Goal: Task Accomplishment & Management: Manage account settings

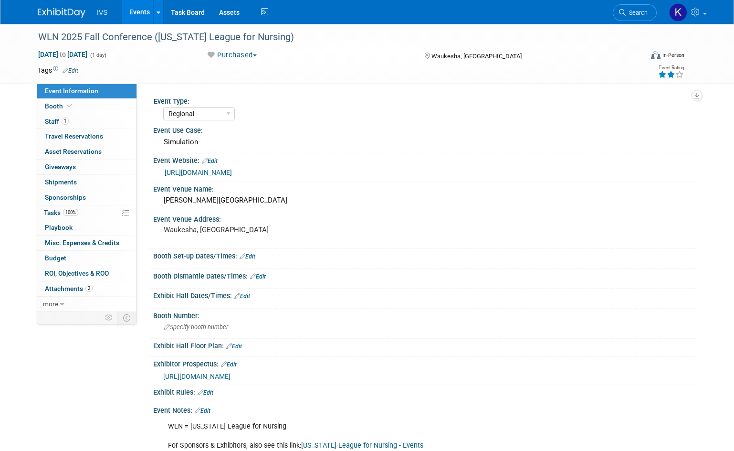
select select "Regional"
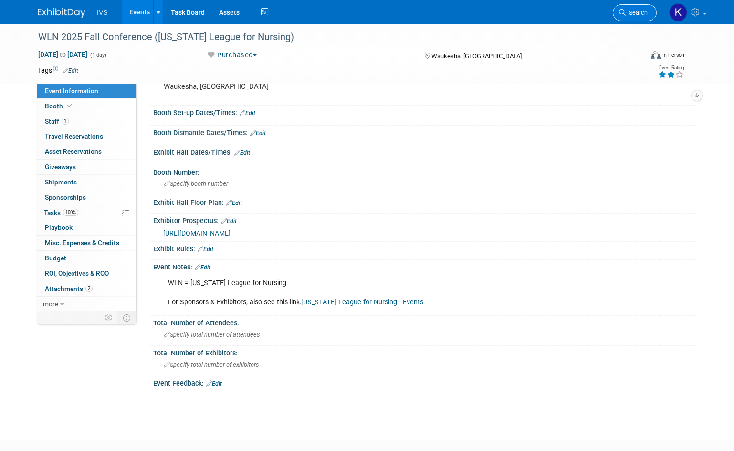
click at [633, 16] on link "Search" at bounding box center [635, 12] width 44 height 17
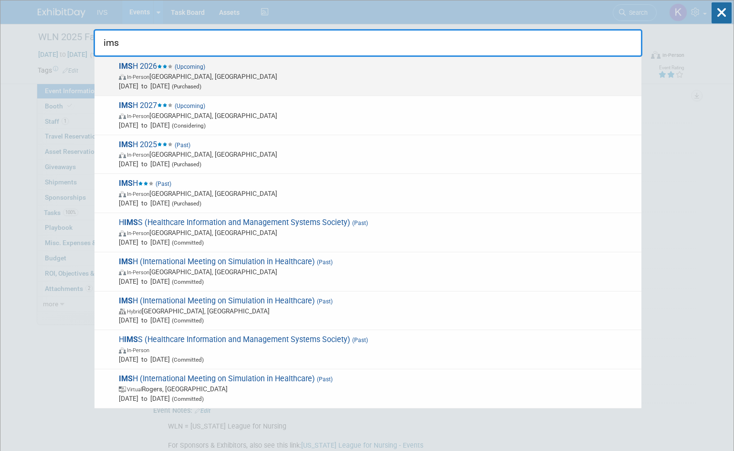
type input "ims"
click at [159, 79] on span "In-Person [GEOGRAPHIC_DATA], [GEOGRAPHIC_DATA]" at bounding box center [378, 77] width 518 height 10
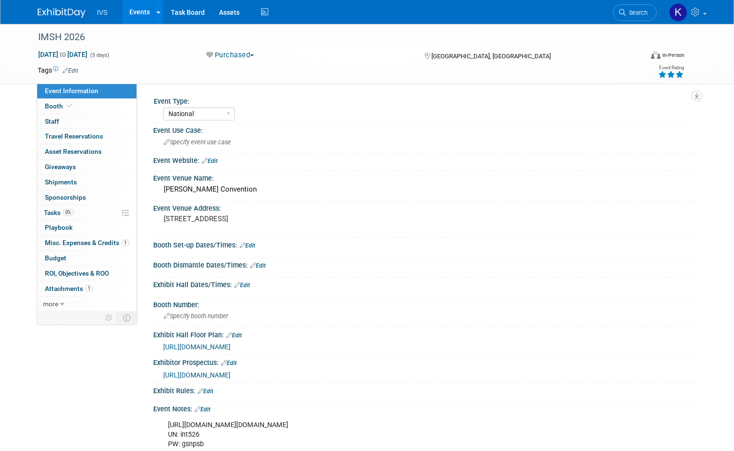
select select "National"
click at [50, 209] on span "Tasks 0%" at bounding box center [59, 213] width 30 height 8
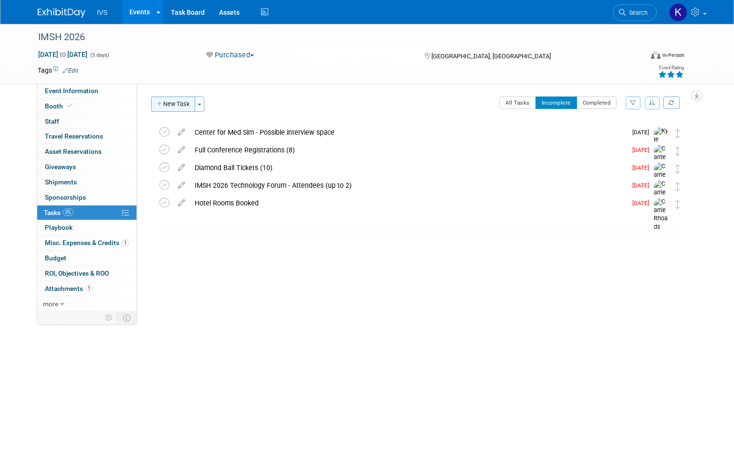
click at [161, 104] on icon "button" at bounding box center [160, 104] width 7 height 6
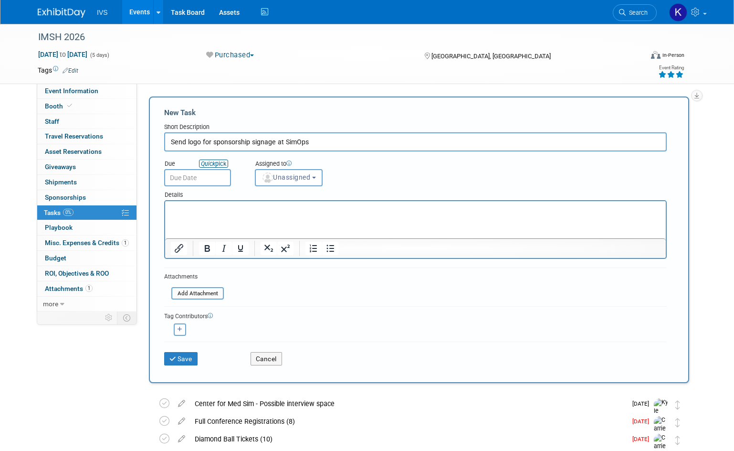
type input "Send logo for sponsorship signage at SimOps"
click at [224, 164] on link "Quick pick" at bounding box center [213, 163] width 29 height 8
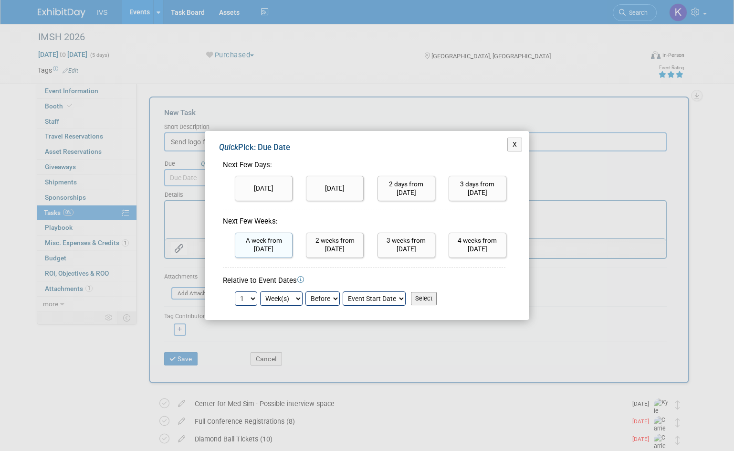
click at [268, 250] on input "A week from today" at bounding box center [264, 245] width 58 height 25
type input "Oct 8, 2025"
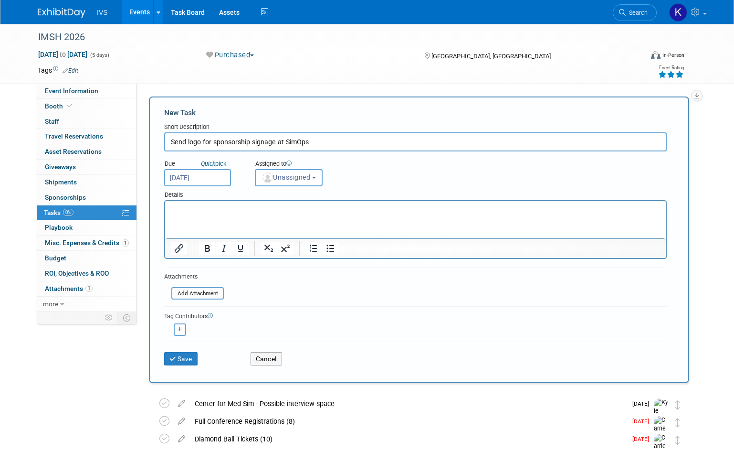
click at [207, 133] on input "Send logo for sponsorship signage at SimOps" at bounding box center [415, 141] width 503 height 19
click at [180, 358] on button "Save" at bounding box center [180, 358] width 33 height 13
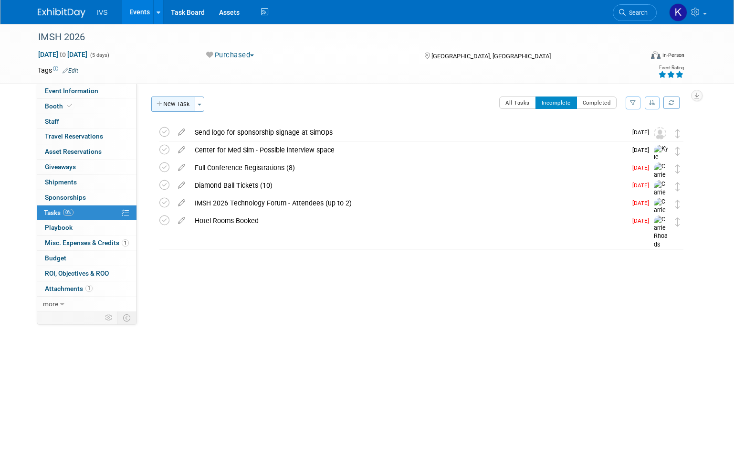
click at [188, 101] on button "New Task" at bounding box center [173, 103] width 44 height 15
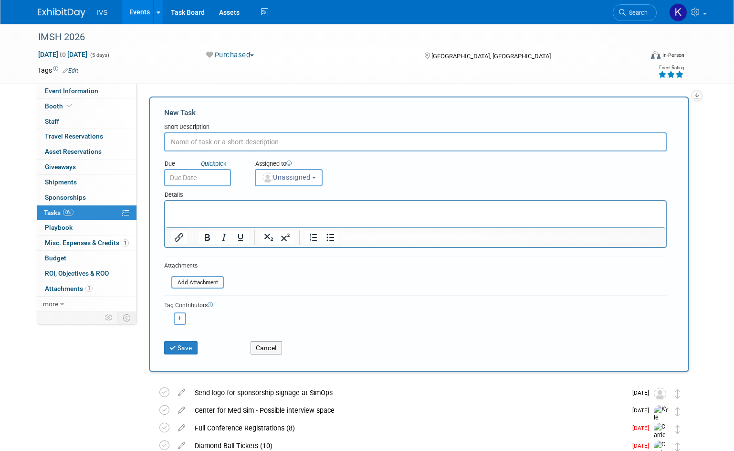
paste input "Send logo for sponsorship signage at SimOps"
click at [295, 140] on input "Send logo for sponsorship signage at SimOps" at bounding box center [415, 141] width 503 height 19
type input "Send logo for sponsorship signage at IMSH 2026"
click at [199, 181] on body "IVS Events Add Event Bulk Upload Events Shareable Event Boards Recently Viewed …" at bounding box center [367, 225] width 734 height 451
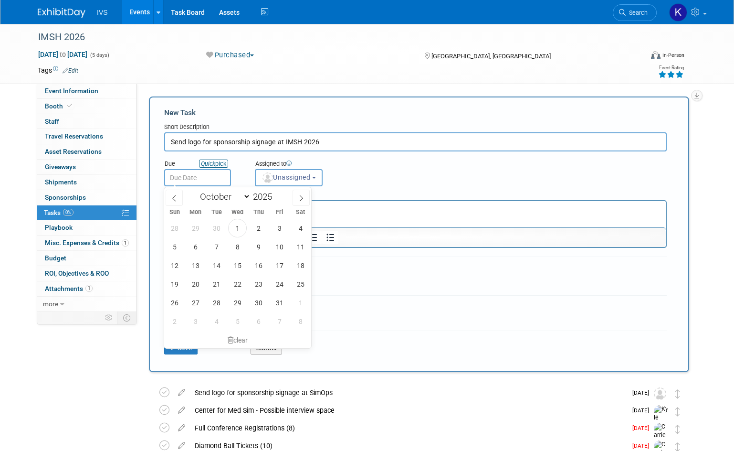
click at [222, 163] on link "Quick pick" at bounding box center [213, 163] width 29 height 8
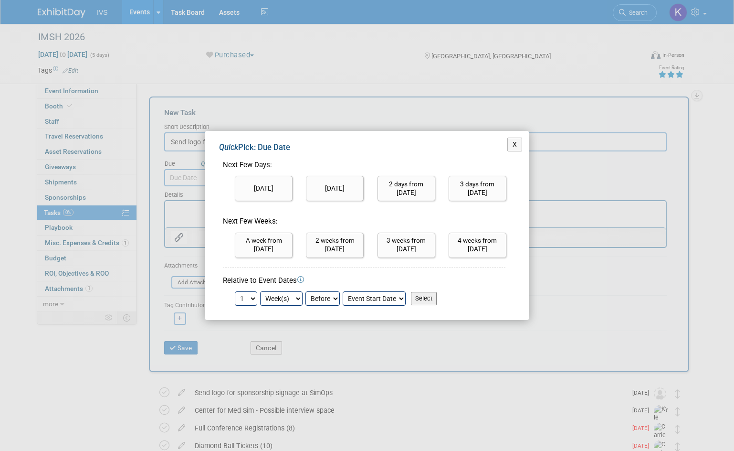
click at [271, 231] on div "A week from today" at bounding box center [263, 243] width 71 height 30
click at [264, 238] on input "A week from today" at bounding box center [264, 245] width 58 height 25
type input "Oct 8, 2025"
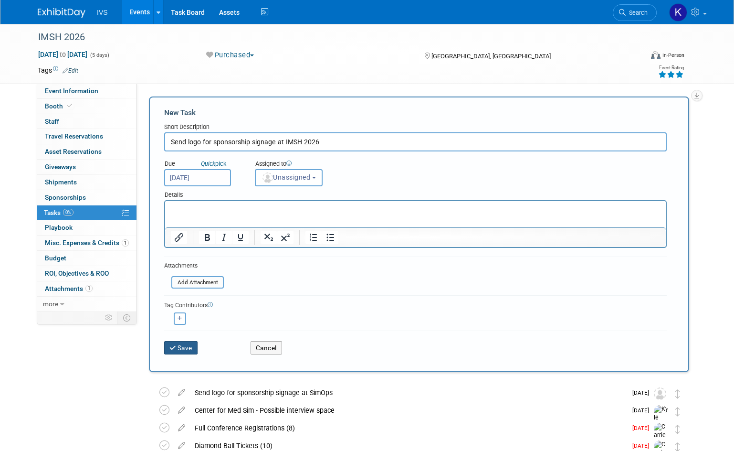
click at [178, 350] on button "Save" at bounding box center [180, 347] width 33 height 13
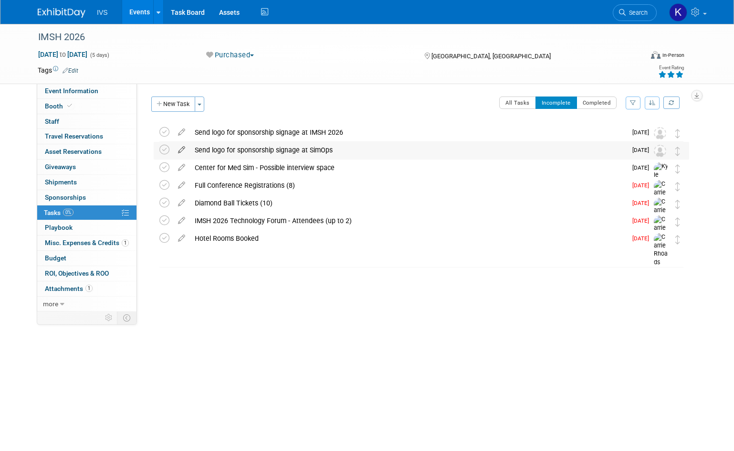
click at [182, 148] on icon at bounding box center [181, 148] width 17 height 12
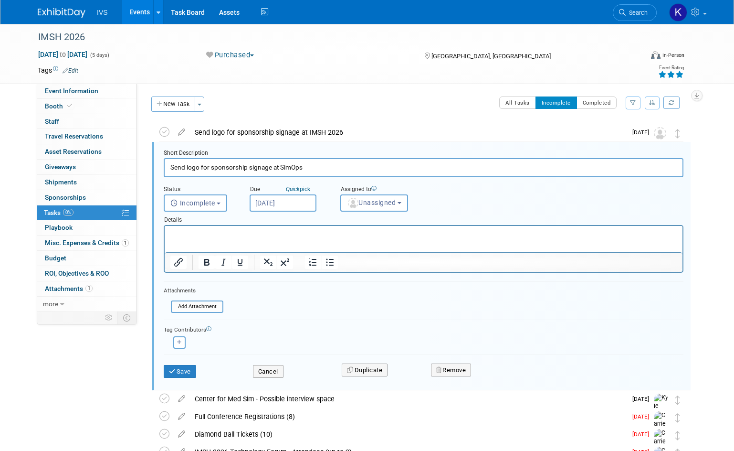
scroll to position [2, 0]
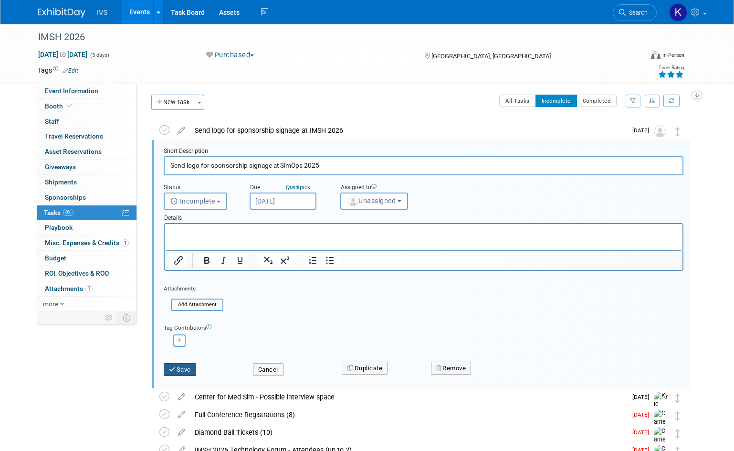
type input "Send logo for sponsorship signage at SimOps 2025"
click at [170, 369] on icon "submit" at bounding box center [173, 369] width 8 height 6
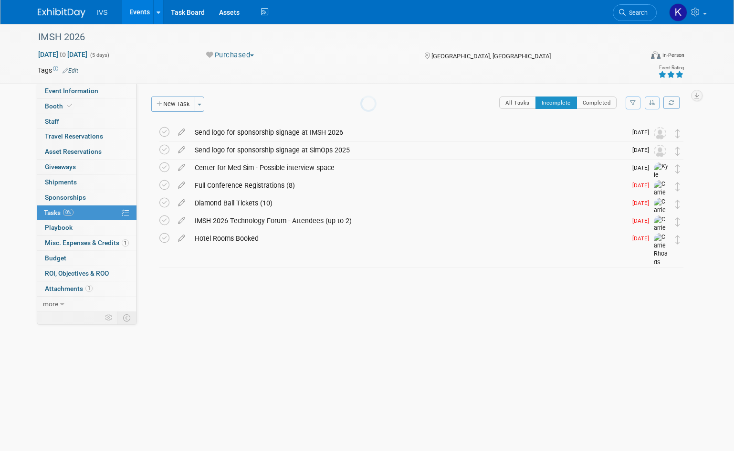
scroll to position [0, 0]
click at [176, 109] on button "New Task" at bounding box center [173, 103] width 44 height 15
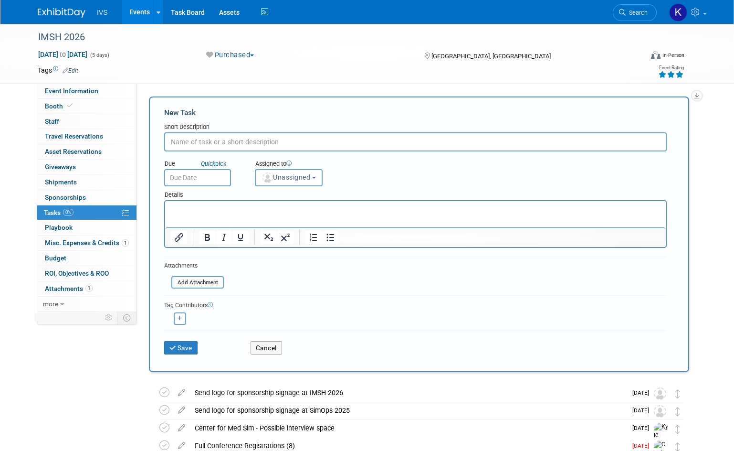
click at [185, 140] on input "text" at bounding box center [415, 141] width 503 height 19
click at [235, 145] on input "Logo for" at bounding box center [415, 141] width 503 height 19
type input "Logo for rotation on screen during opening of (4) plenary sessions at IMSH 2026"
click at [220, 178] on input "text" at bounding box center [197, 177] width 67 height 17
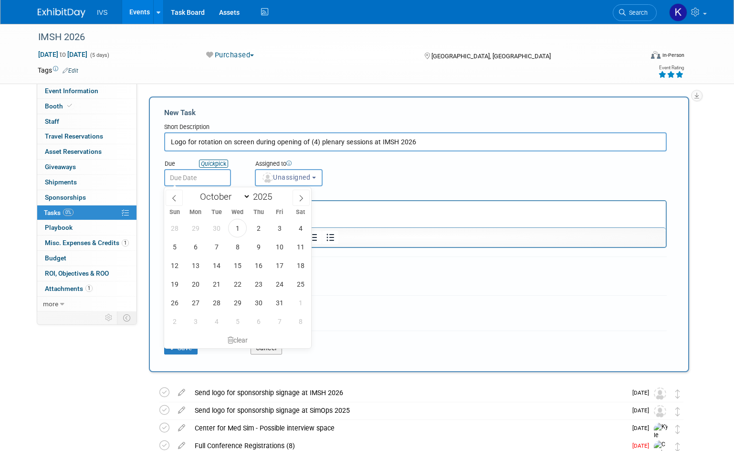
click at [223, 160] on link "Quick pick" at bounding box center [213, 163] width 29 height 8
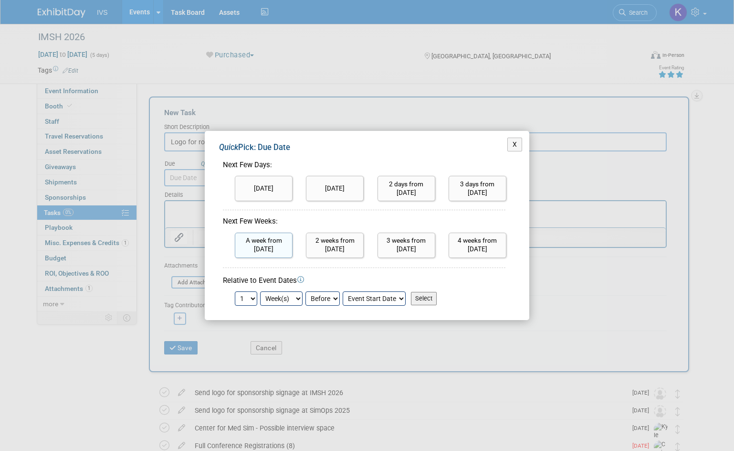
click at [256, 248] on input "A week from today" at bounding box center [264, 245] width 58 height 25
type input "Oct 8, 2025"
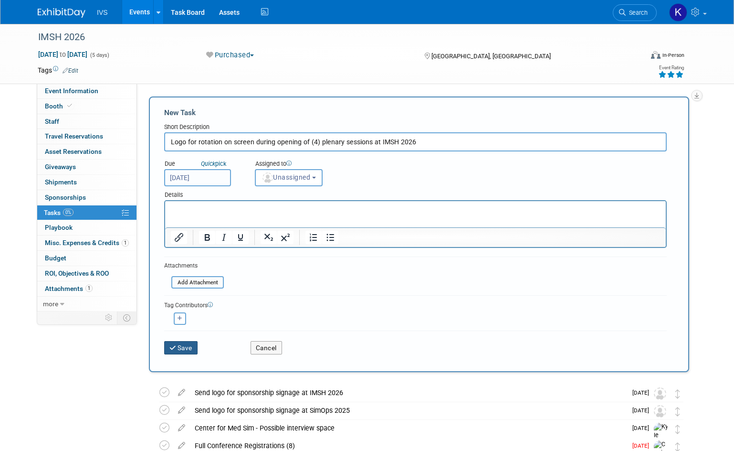
click at [185, 350] on button "Save" at bounding box center [180, 347] width 33 height 13
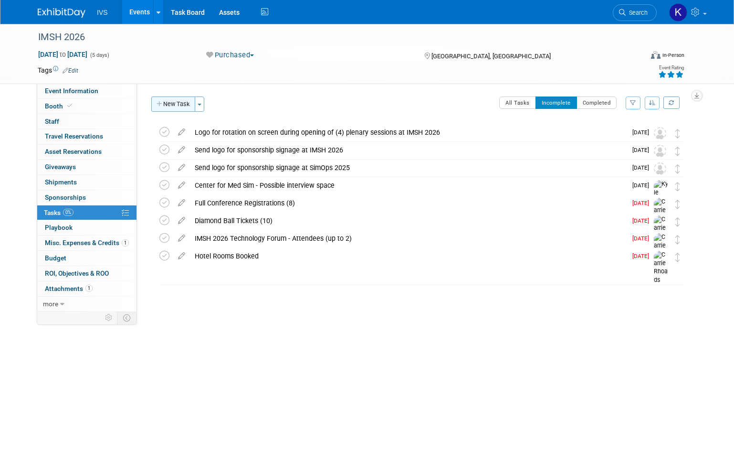
click at [171, 100] on button "New Task" at bounding box center [173, 103] width 44 height 15
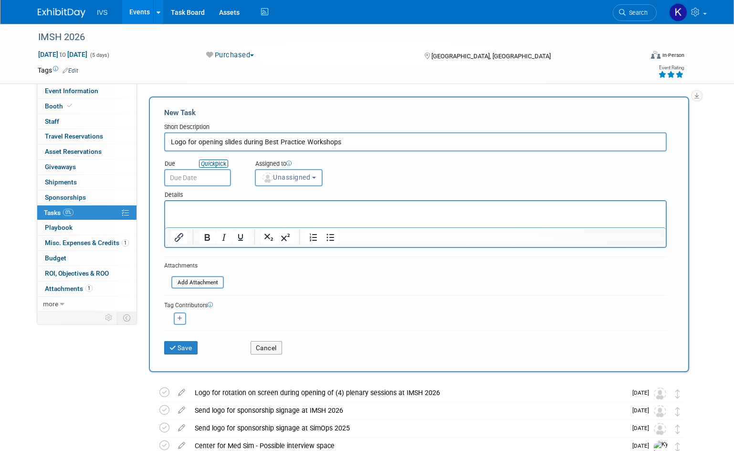
type input "Logo for opening slides during Best Practice Workshops"
click at [215, 166] on icon "Quick" at bounding box center [208, 163] width 14 height 7
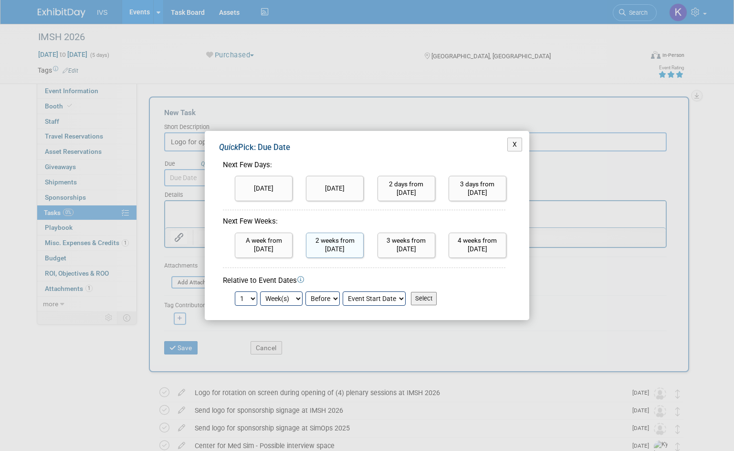
click at [349, 247] on input "2 weeks from today" at bounding box center [335, 245] width 58 height 25
type input "Oct 15, 2025"
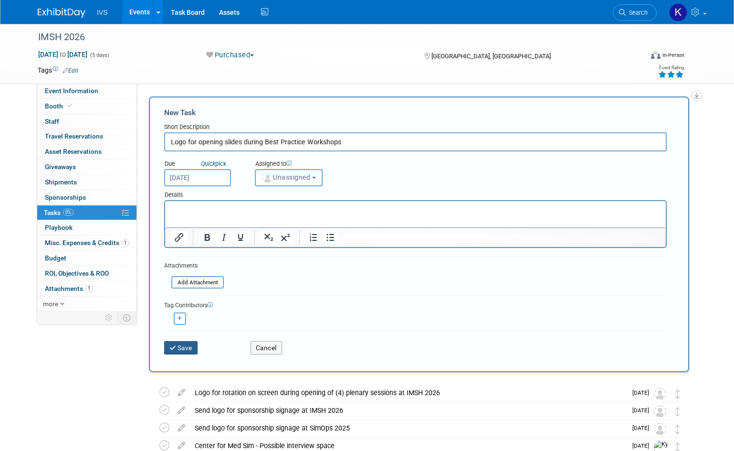
click at [180, 353] on button "Save" at bounding box center [180, 347] width 33 height 13
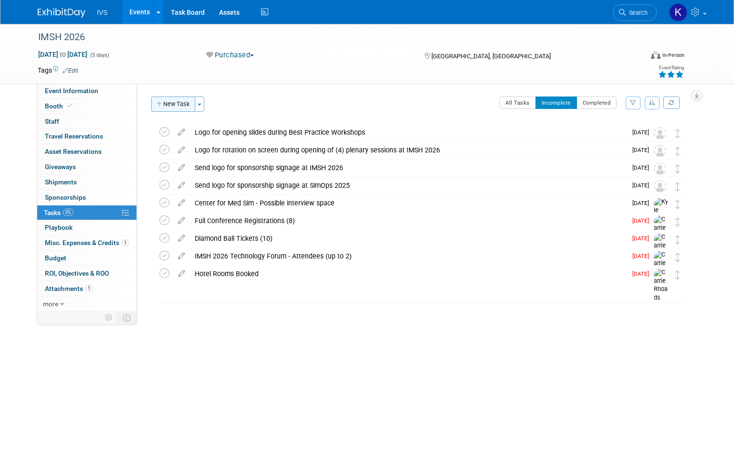
click at [157, 101] on icon "button" at bounding box center [160, 104] width 7 height 6
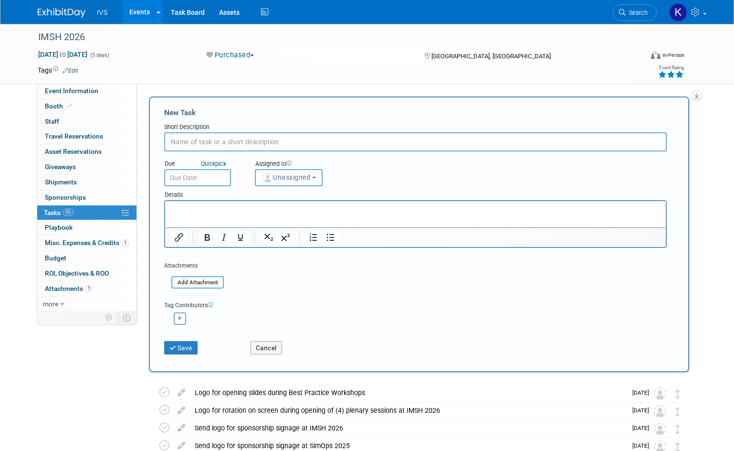
click at [223, 144] on input "text" at bounding box center [415, 141] width 503 height 19
paste input "Logo acknowledging sponsorship on all email communications related to SimOps 20…"
type input "Logo acknowledging sponsorship on all email communications related to SimOps 20…"
click at [215, 164] on icon "Quick" at bounding box center [208, 163] width 14 height 7
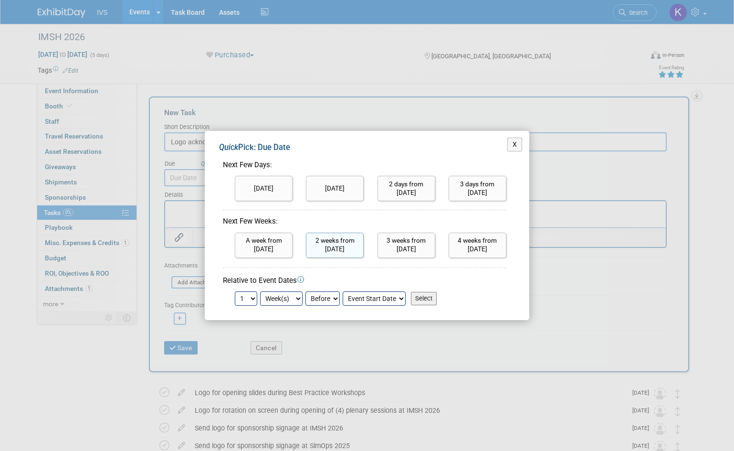
click at [320, 241] on input "2 weeks from today" at bounding box center [335, 245] width 58 height 25
type input "Oct 15, 2025"
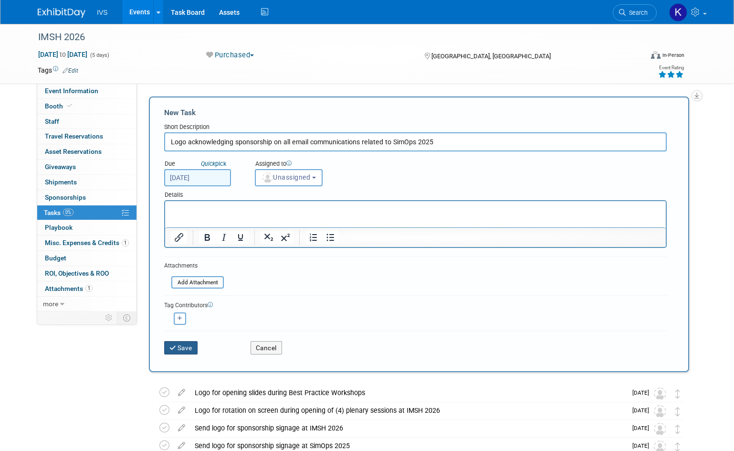
click at [188, 346] on button "Save" at bounding box center [180, 347] width 33 height 13
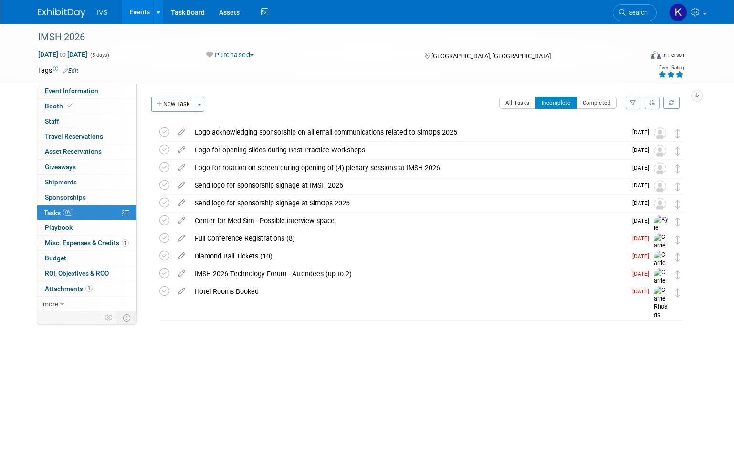
drag, startPoint x: 468, startPoint y: 131, endPoint x: 210, endPoint y: 127, distance: 258.4
click at [196, 128] on div "Logo acknowledging sponsorship on all email communications related to SimOps 20…" at bounding box center [408, 132] width 437 height 16
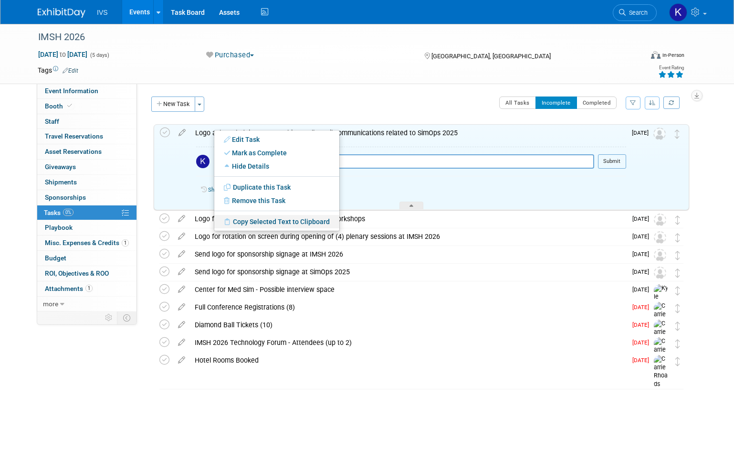
click at [243, 224] on link "Copy Selected Text to Clipboard" at bounding box center [276, 221] width 125 height 13
copy div "Logo acknowledging sponsorship on all email communications related to SimOps 20…"
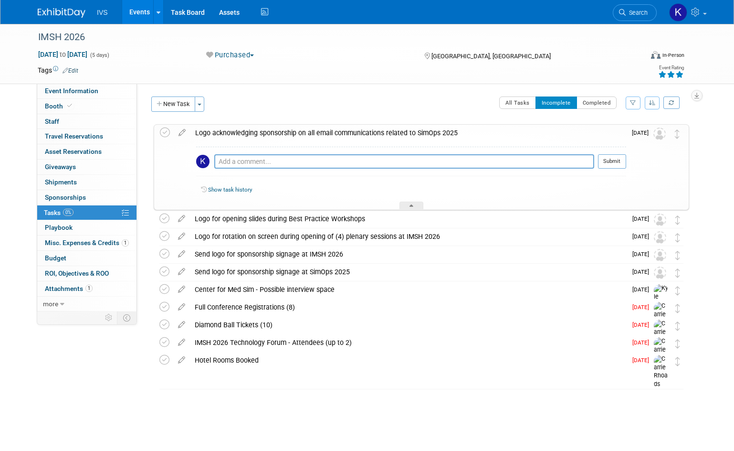
click at [263, 100] on div "All Tasks Incomplete Completed Filter by Assignee -- Select Assignee -- All una…" at bounding box center [450, 106] width 480 height 20
click at [274, 96] on div "Event Type: National Regional Sponsorship Speaking Event Use Case: Specify even…" at bounding box center [417, 198] width 560 height 228
click at [264, 89] on div "Event Type: National Regional Sponsorship Speaking Event Use Case: Specify even…" at bounding box center [417, 198] width 560 height 228
click at [175, 105] on button "New Task" at bounding box center [173, 103] width 44 height 15
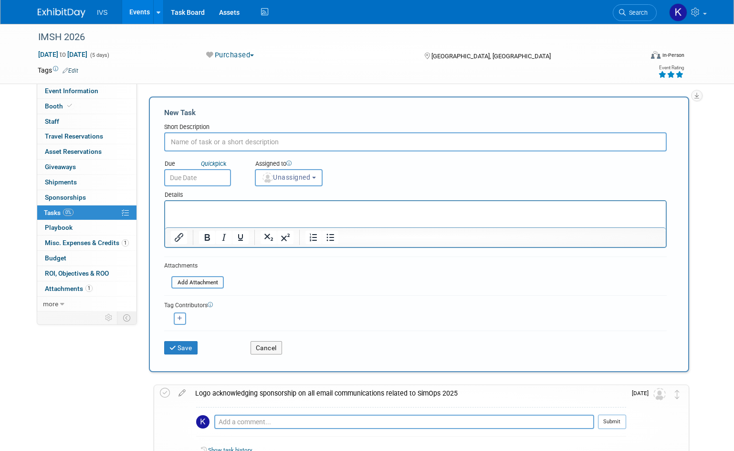
paste input "Logo acknowledging sponsorship on all email communications related to SimOps 20…"
drag, startPoint x: 446, startPoint y: 147, endPoint x: 369, endPoint y: 139, distance: 77.7
click at [393, 144] on input "Logo acknowledging sponsorship on all email communications related to SimOps 20…" at bounding box center [415, 141] width 503 height 19
type input "Logo acknowledging sponsorship on all email communications related to IMSH 2026"
click at [224, 165] on link "Quick pick" at bounding box center [213, 163] width 29 height 8
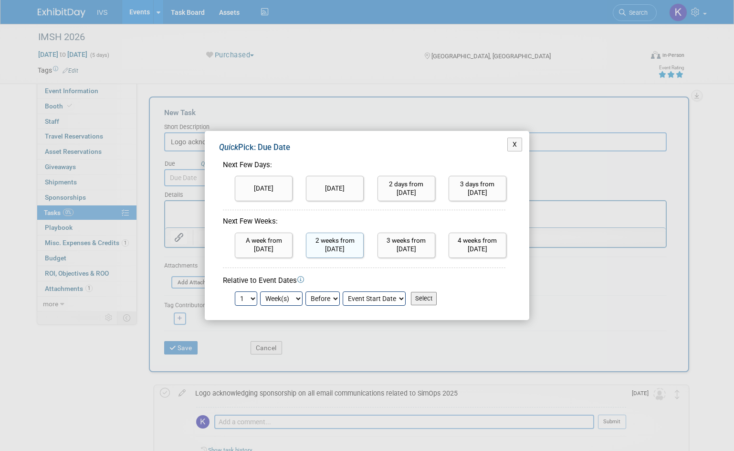
click at [330, 234] on input "2 weeks from today" at bounding box center [335, 245] width 58 height 25
type input "Oct 15, 2025"
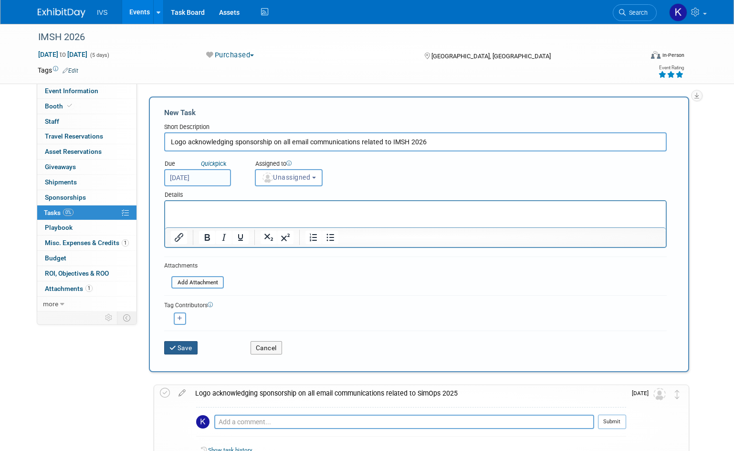
click at [182, 344] on button "Save" at bounding box center [180, 347] width 33 height 13
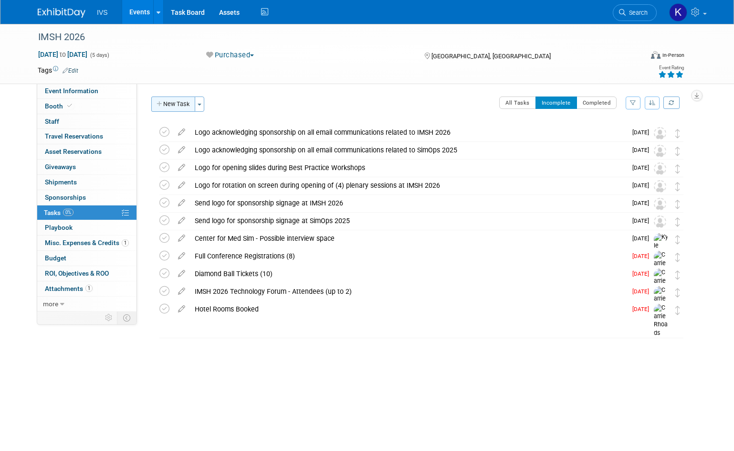
click at [179, 102] on button "New Task" at bounding box center [173, 103] width 44 height 15
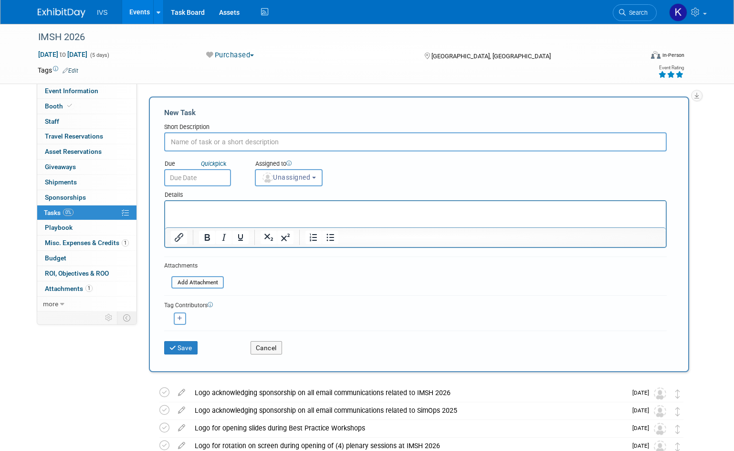
paste input "First Right of Refusal for subsequent year"
type input "First Right of Refusal for subsequent year"
click at [184, 346] on button "Save" at bounding box center [180, 347] width 33 height 13
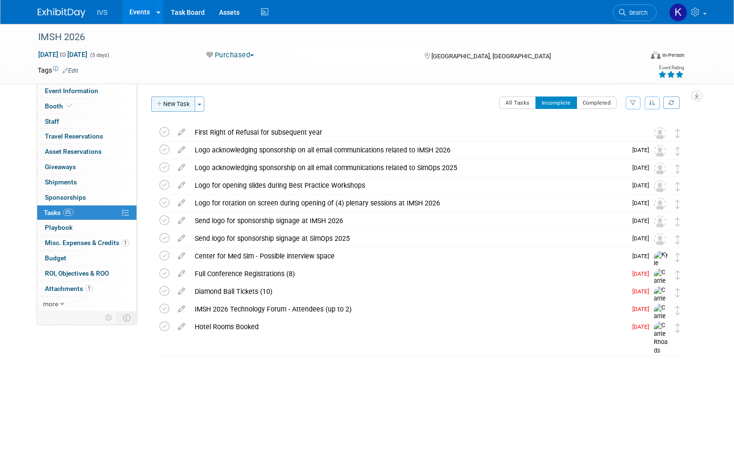
click at [171, 109] on button "New Task" at bounding box center [173, 103] width 44 height 15
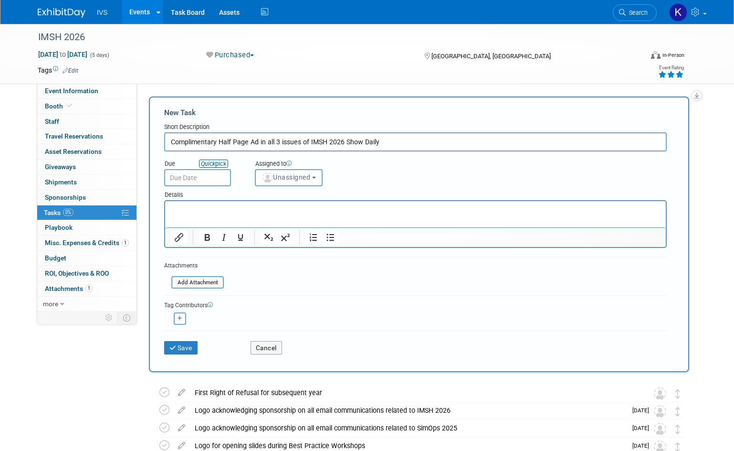
type input "Complimentary Half Page Ad in all 3 issues of IMSH 2026 Show Daily"
click at [215, 163] on icon "Quick" at bounding box center [208, 163] width 14 height 7
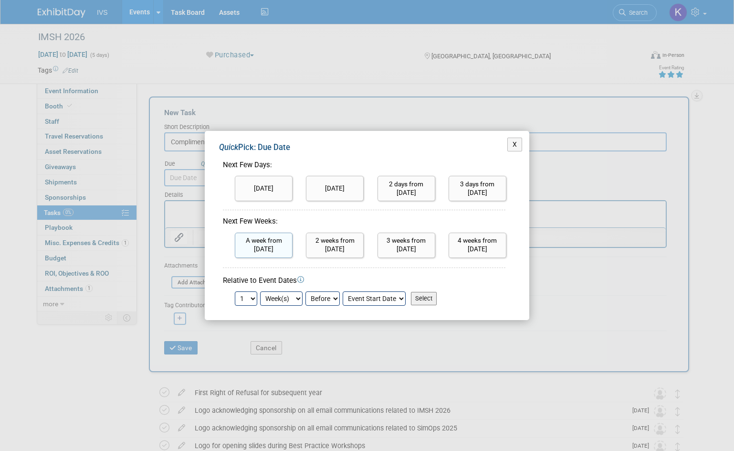
click at [275, 250] on input "A week from today" at bounding box center [264, 245] width 58 height 25
type input "Oct 8, 2025"
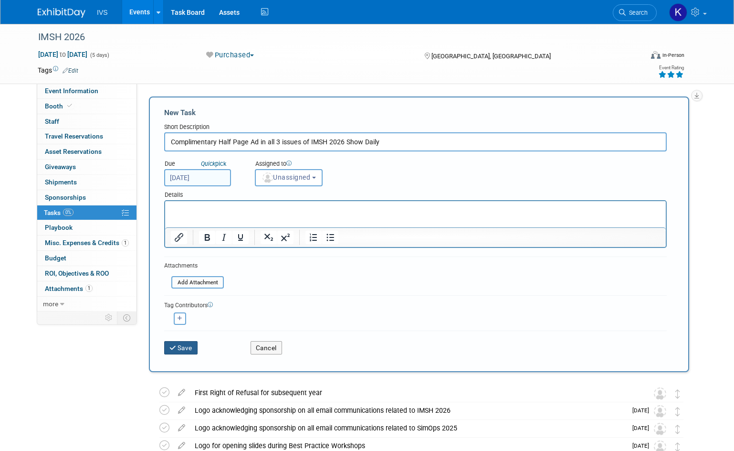
click at [180, 349] on button "Save" at bounding box center [180, 347] width 33 height 13
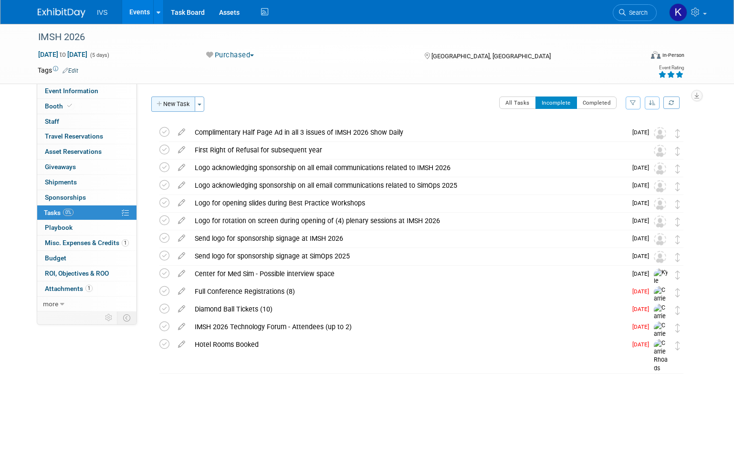
click at [154, 104] on button "New Task" at bounding box center [173, 103] width 44 height 15
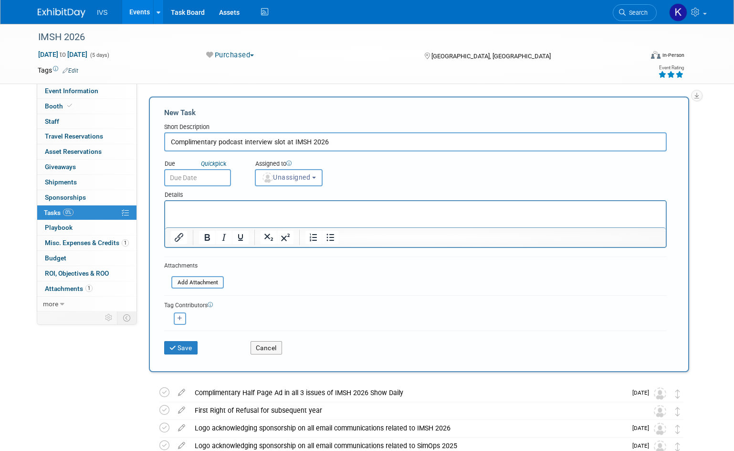
type input "Complimentary podcast interview slot at IMSH 2026"
click at [185, 361] on div "Save Cancel" at bounding box center [415, 345] width 503 height 31
click at [180, 350] on button "Save" at bounding box center [180, 347] width 33 height 13
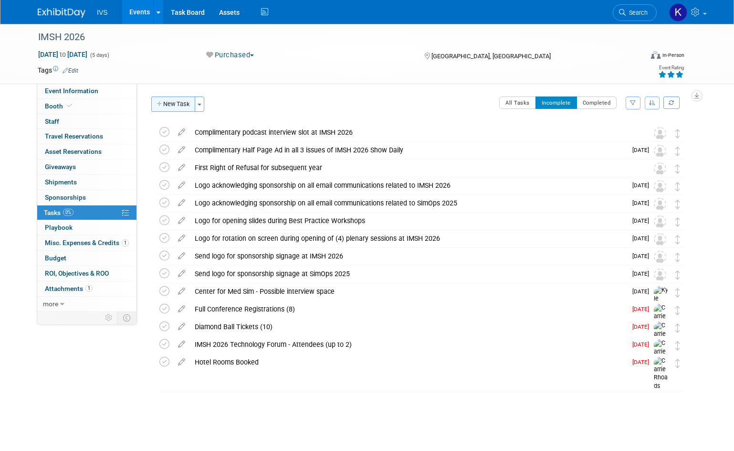
click at [178, 111] on button "New Task" at bounding box center [173, 103] width 44 height 15
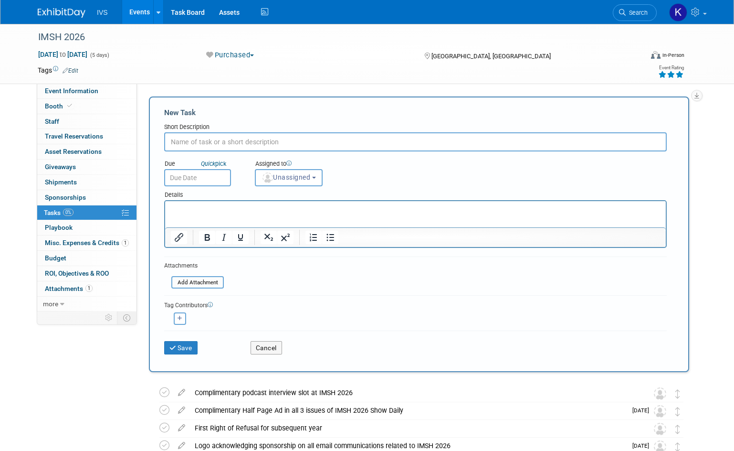
paste input "t Exclusive Spot on the IMSH Media Tour"
type input "t Exclusive Spot on the IMSH Media Tour"
click at [210, 159] on div "Due Quick pick" at bounding box center [202, 170] width 91 height 31
click at [209, 159] on link "Quick pick" at bounding box center [213, 163] width 29 height 8
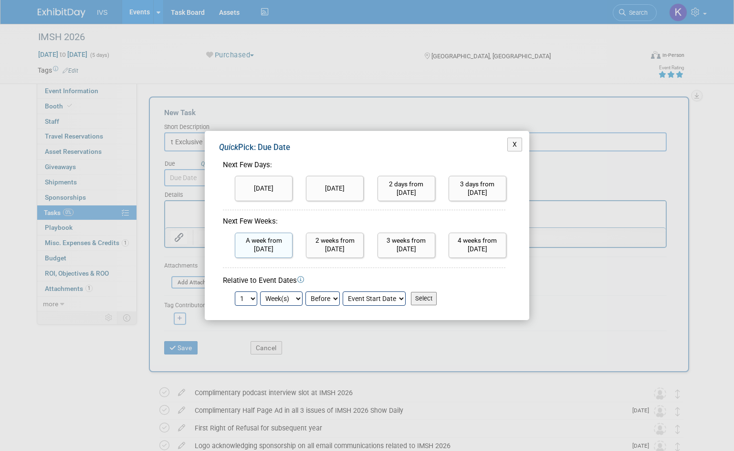
click at [278, 248] on input "A week from today" at bounding box center [264, 245] width 58 height 25
type input "Oct 8, 2025"
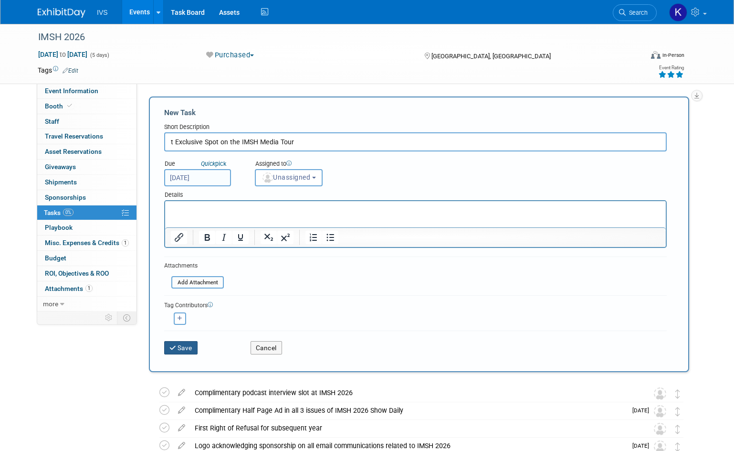
click at [181, 347] on button "Save" at bounding box center [180, 347] width 33 height 13
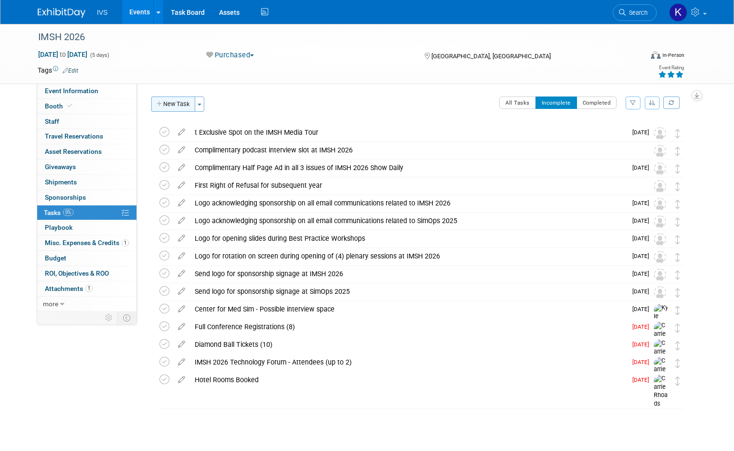
click at [177, 106] on button "New Task" at bounding box center [173, 103] width 44 height 15
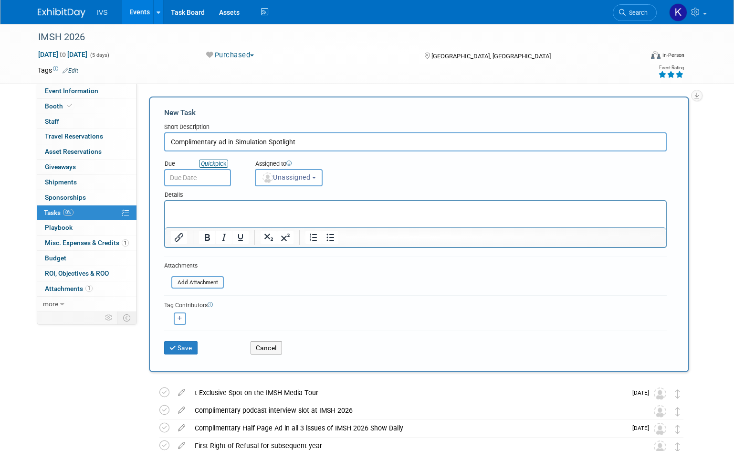
type input "Complimentary ad in Simulation Spotlight"
click at [219, 163] on link "Quick pick" at bounding box center [213, 163] width 29 height 8
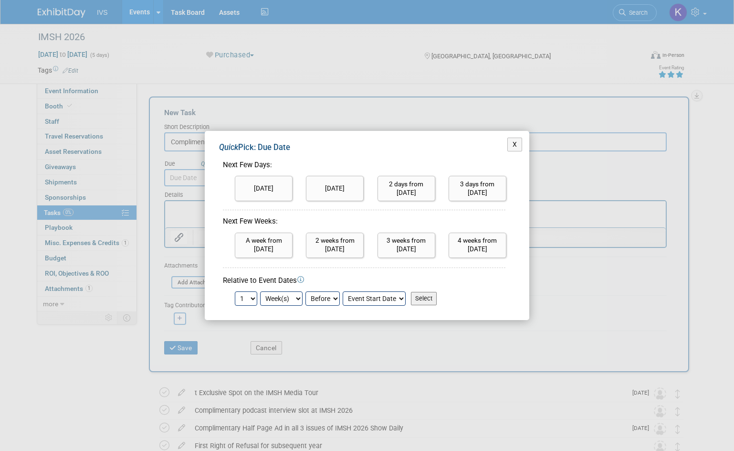
click at [271, 247] on input "A week from today" at bounding box center [264, 245] width 58 height 25
type input "Oct 8, 2025"
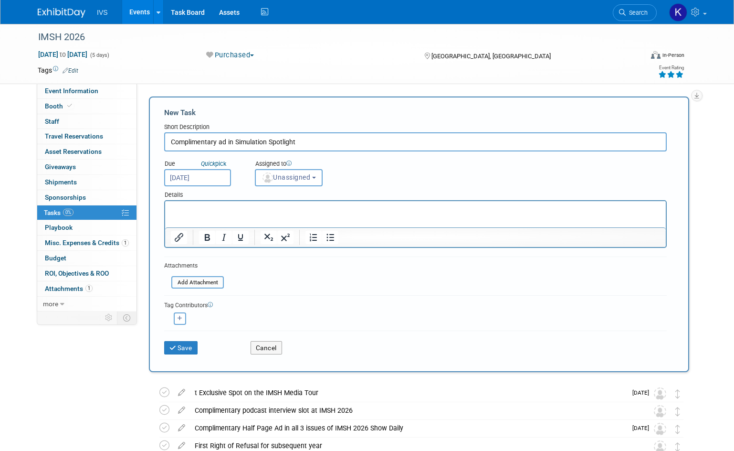
click at [170, 354] on div "Save Cancel" at bounding box center [415, 345] width 503 height 31
click at [172, 351] on button "Save" at bounding box center [180, 347] width 33 height 13
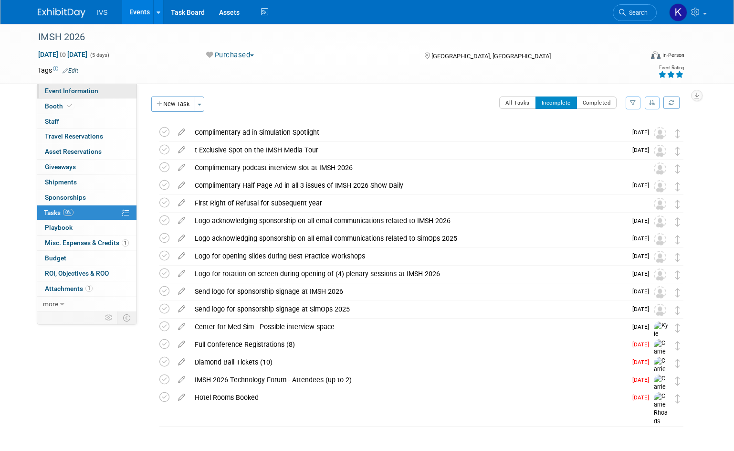
click at [59, 93] on span "Event Information" at bounding box center [71, 91] width 53 height 8
select select "National"
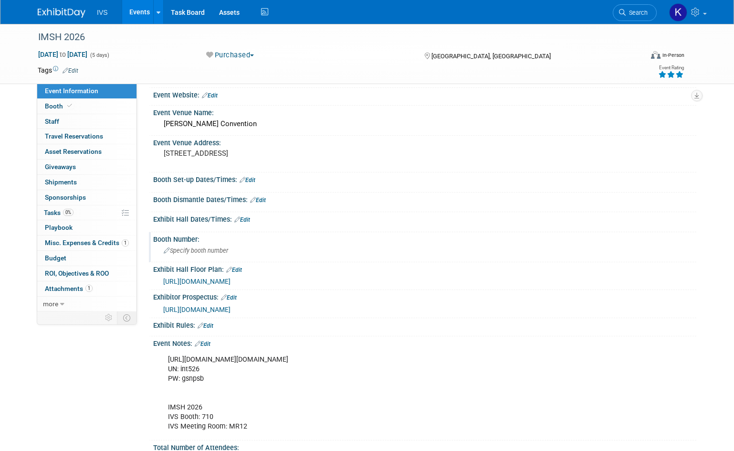
scroll to position [65, 0]
click at [169, 251] on icon at bounding box center [167, 251] width 6 height 6
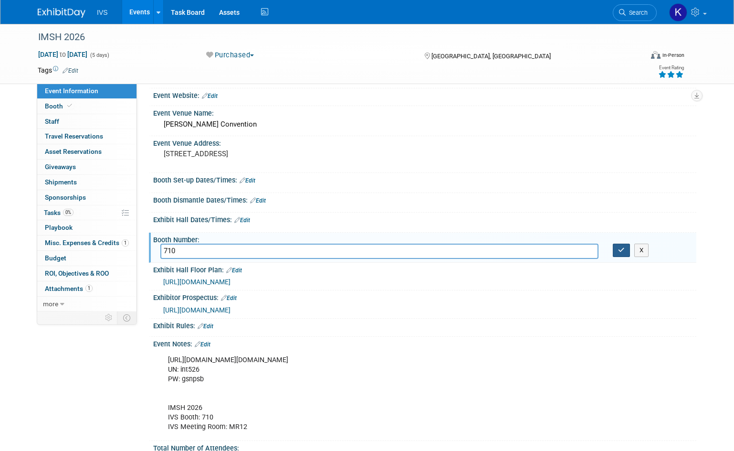
type input "710"
click at [625, 255] on button "button" at bounding box center [621, 250] width 17 height 13
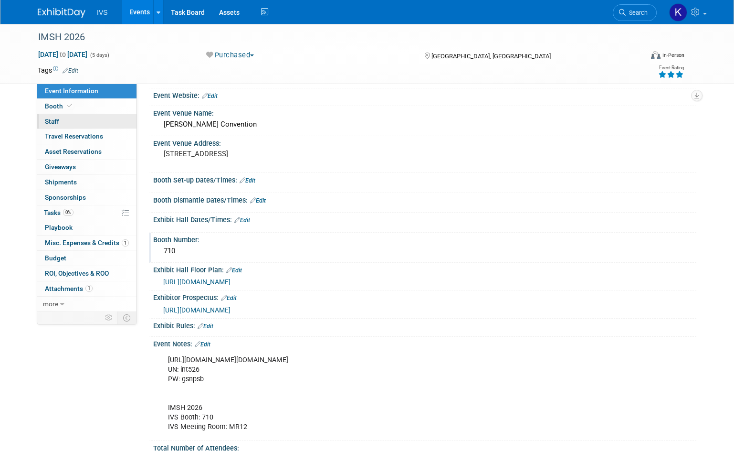
click at [51, 117] on span "Staff 0" at bounding box center [52, 121] width 14 height 8
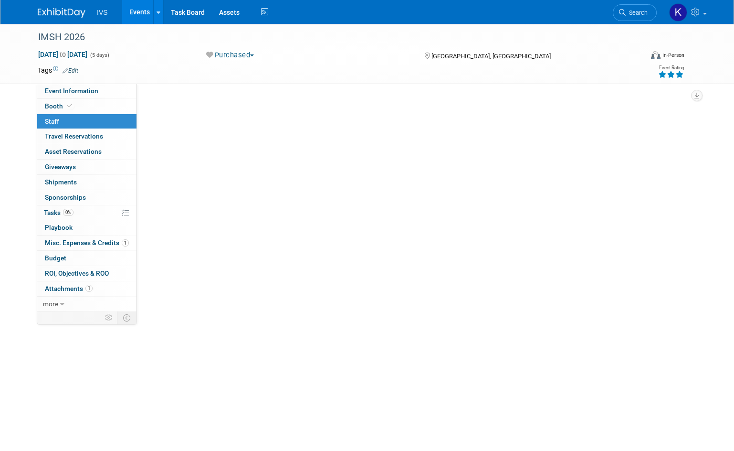
scroll to position [0, 0]
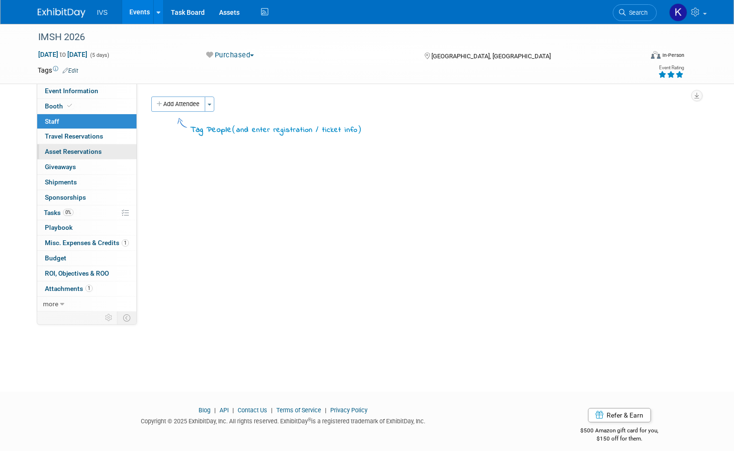
click at [79, 150] on span "Asset Reservations 0" at bounding box center [73, 152] width 57 height 8
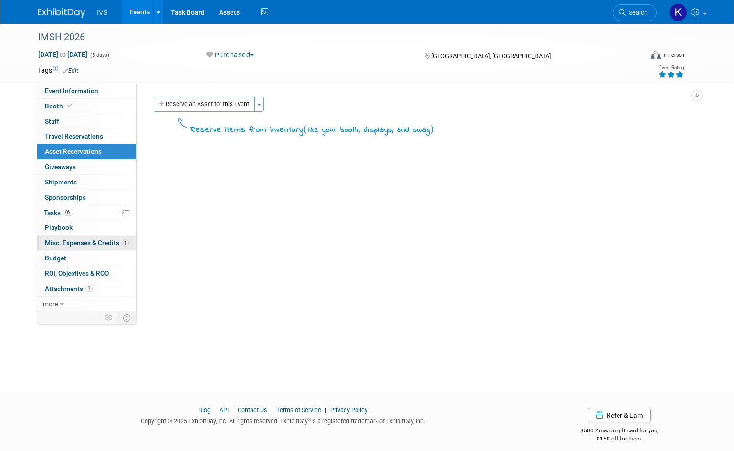
click at [64, 244] on span "Misc. Expenses & Credits 1" at bounding box center [87, 243] width 84 height 8
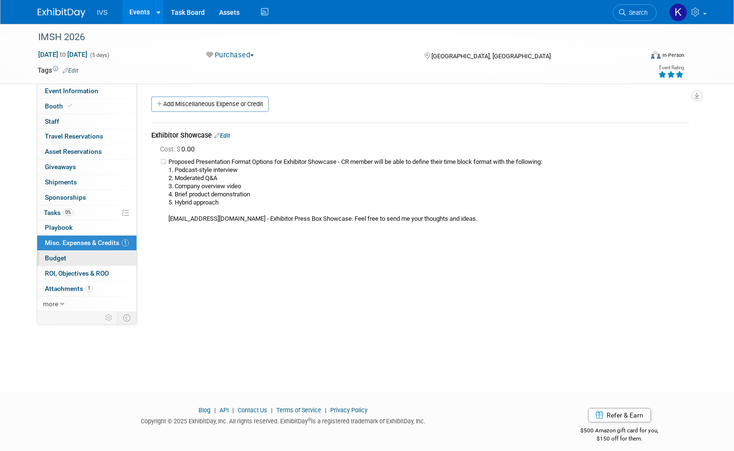
click at [65, 251] on link "Budget" at bounding box center [86, 258] width 99 height 15
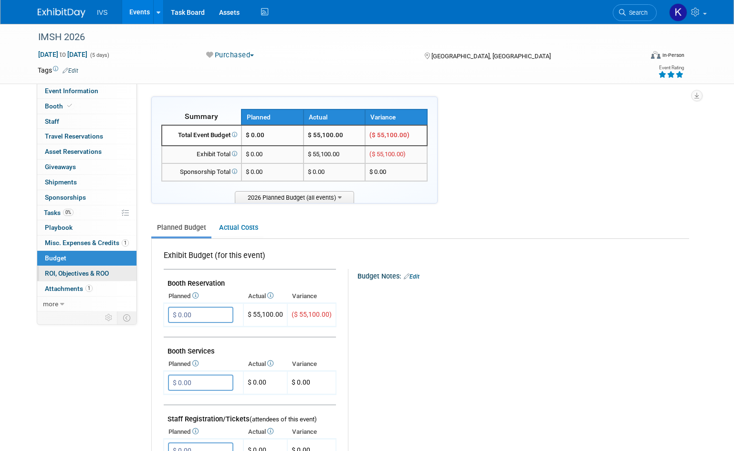
click at [67, 271] on span "ROI, Objectives & ROO 0" at bounding box center [77, 273] width 64 height 8
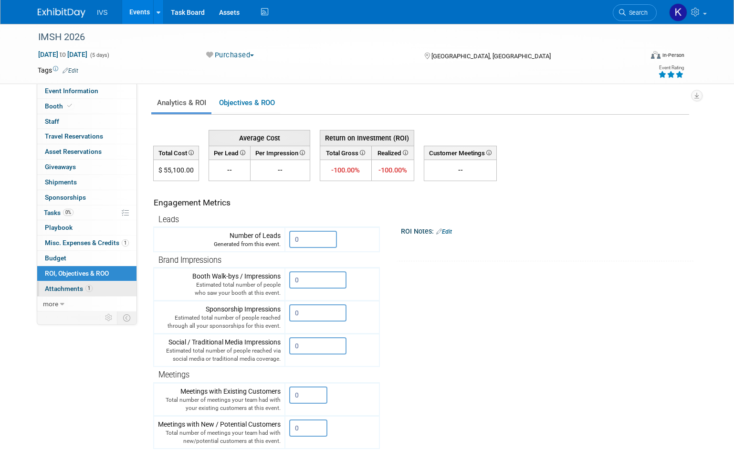
click at [64, 284] on link "1 Attachments 1" at bounding box center [86, 288] width 99 height 15
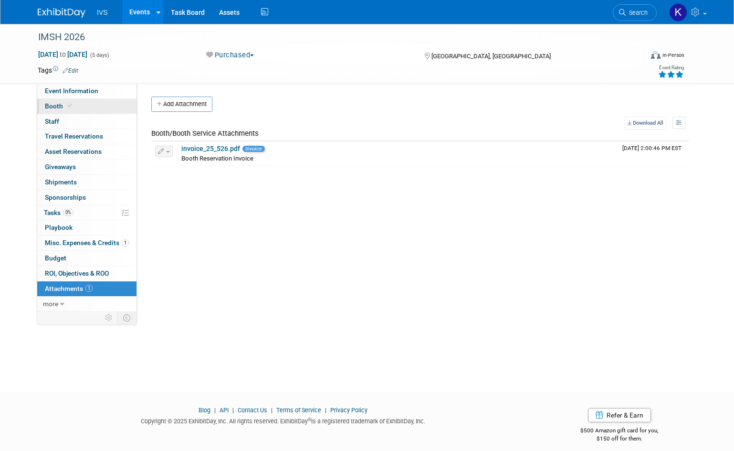
click at [65, 108] on span at bounding box center [69, 105] width 9 height 7
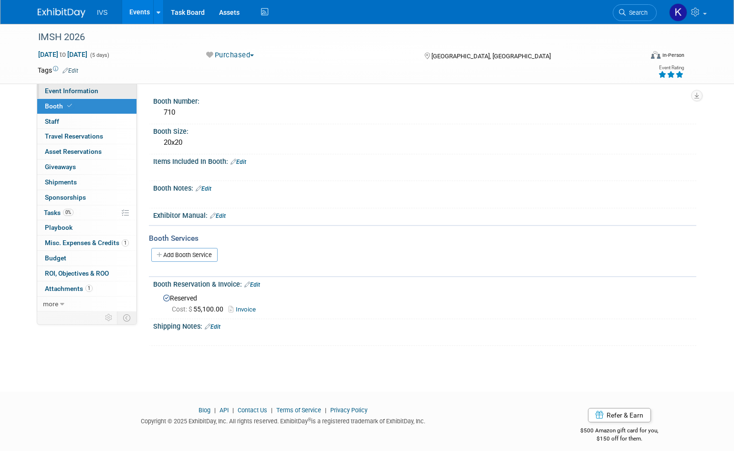
click at [84, 85] on link "Event Information" at bounding box center [86, 91] width 99 height 15
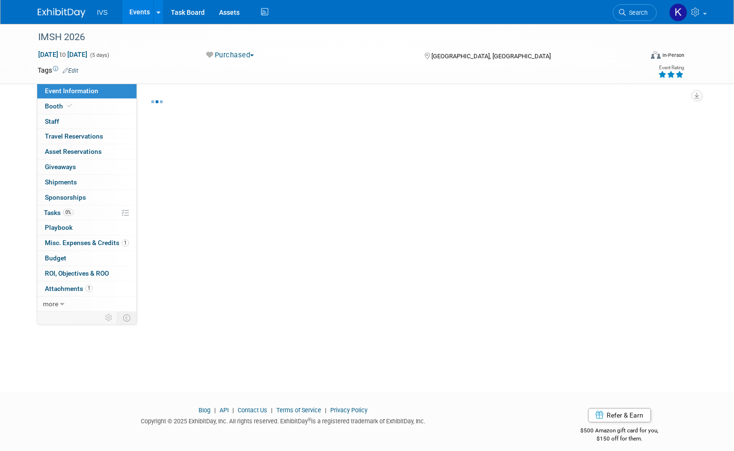
select select "National"
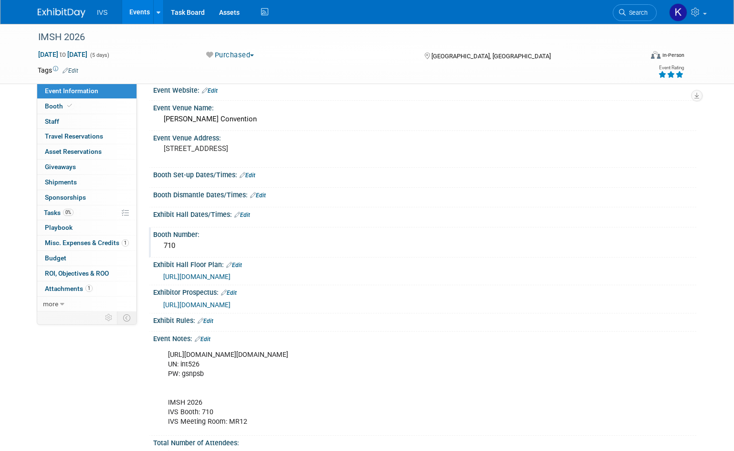
scroll to position [53, 0]
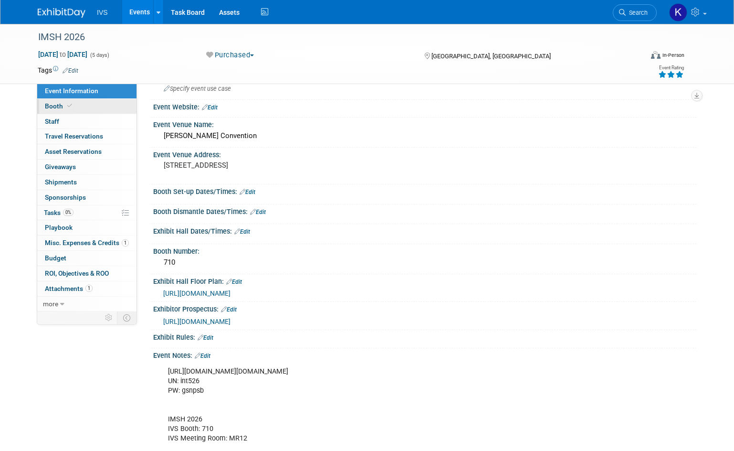
click at [58, 107] on span "Booth" at bounding box center [59, 106] width 29 height 8
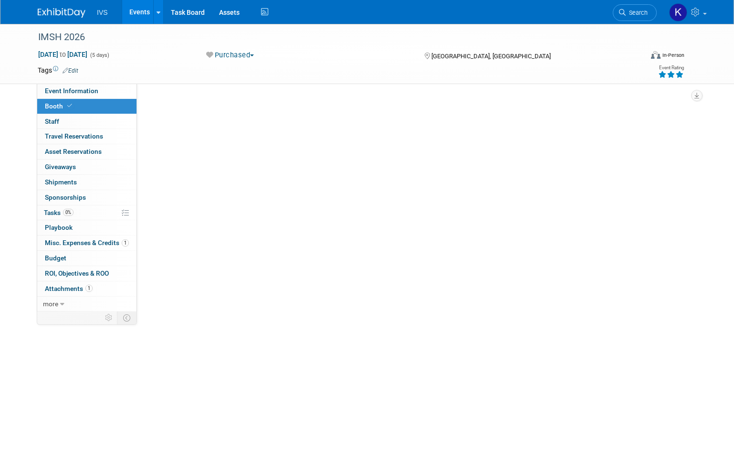
scroll to position [0, 0]
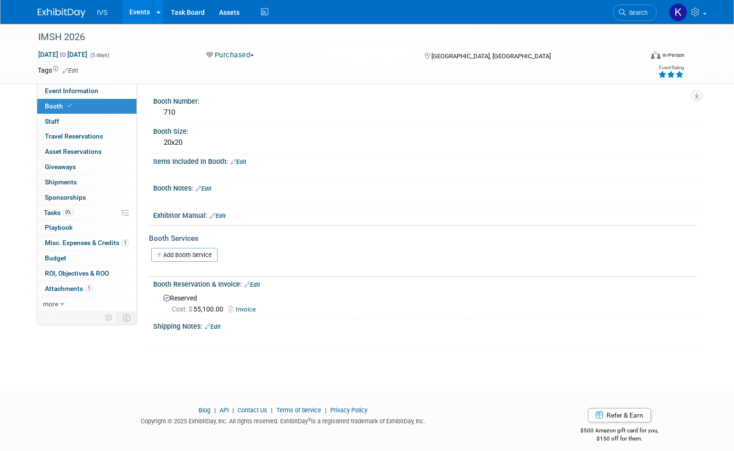
click at [236, 159] on icon at bounding box center [234, 162] width 6 height 6
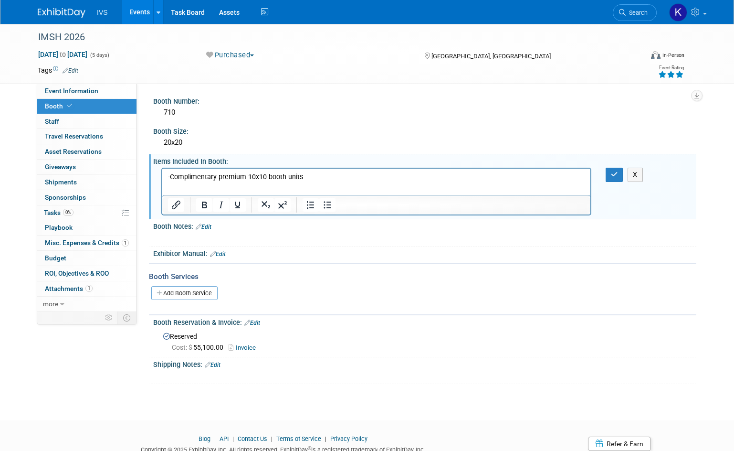
click at [170, 179] on p "-Complimentary premium 10x10 booth units" at bounding box center [376, 177] width 417 height 10
click at [333, 202] on icon "Bullet list" at bounding box center [327, 204] width 11 height 11
click at [340, 172] on li "Complimentary premium 10x10 booth units" at bounding box center [386, 177] width 398 height 10
click at [612, 174] on icon "button" at bounding box center [614, 174] width 7 height 7
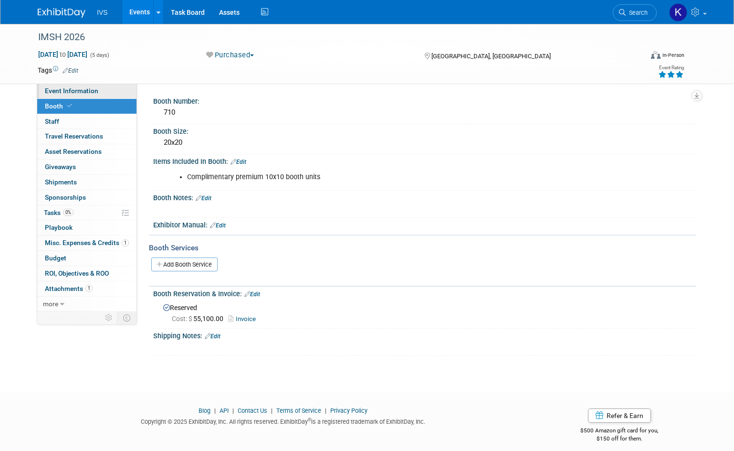
click at [69, 87] on span "Event Information" at bounding box center [71, 91] width 53 height 8
select select "National"
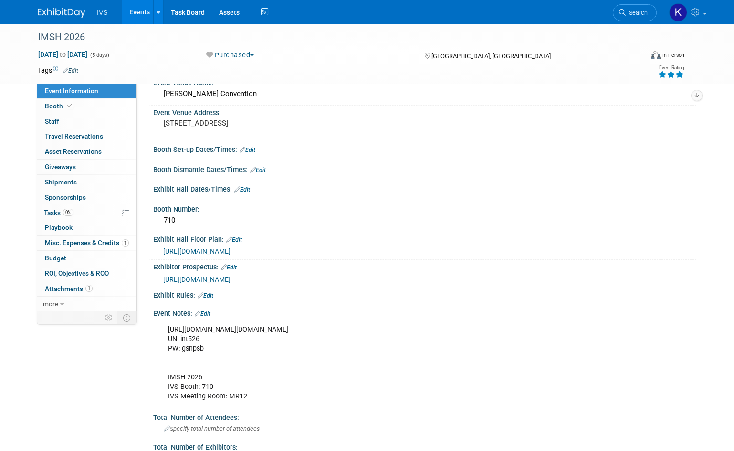
scroll to position [191, 0]
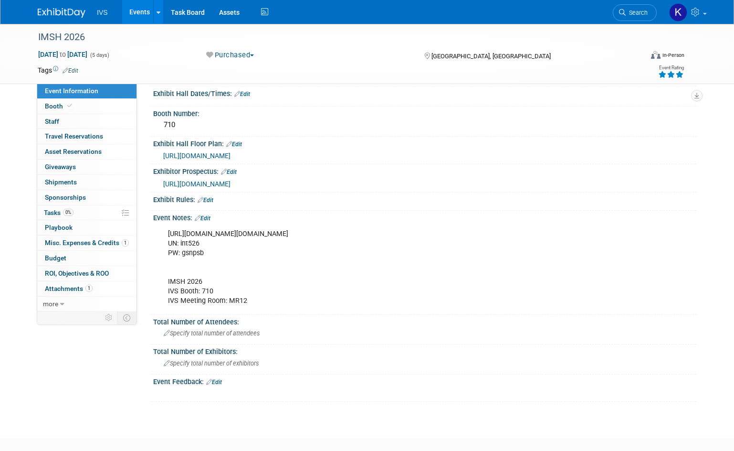
click at [201, 220] on icon at bounding box center [198, 218] width 6 height 6
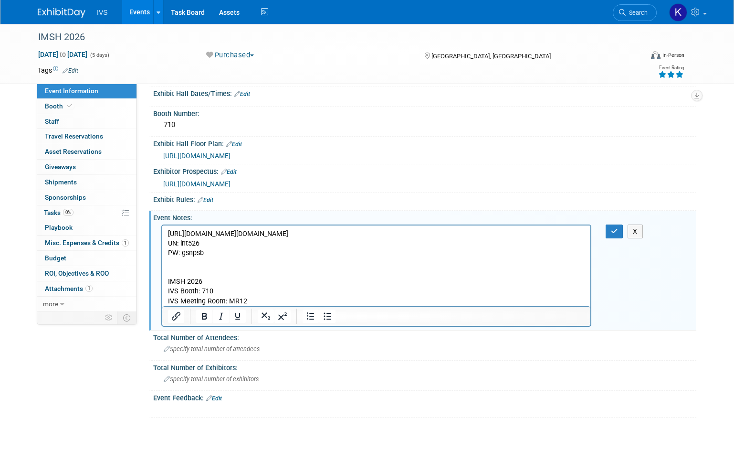
scroll to position [0, 0]
click at [265, 296] on p "https://ssh.expoplanner.com/index.cfm?do=exhibCenter.main&event_id=25&exhib_id=…" at bounding box center [376, 267] width 417 height 77
click at [269, 306] on div at bounding box center [376, 316] width 428 height 20
click at [265, 300] on p "https://ssh.expoplanner.com/index.cfm?do=exhibCenter.main&event_id=25&exhib_id=…" at bounding box center [376, 267] width 417 height 77
